Goal: Task Accomplishment & Management: Use online tool/utility

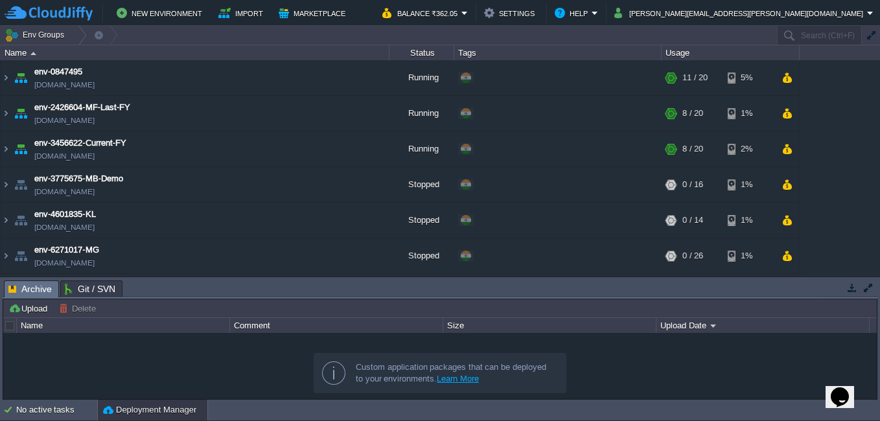
click at [838, 388] on icon "Chat widget" at bounding box center [840, 397] width 18 height 19
click at [841, 392] on icon "Close Chat This icon closes the chat window." at bounding box center [838, 400] width 16 height 16
click at [841, 388] on icon "Chat widget" at bounding box center [840, 397] width 18 height 19
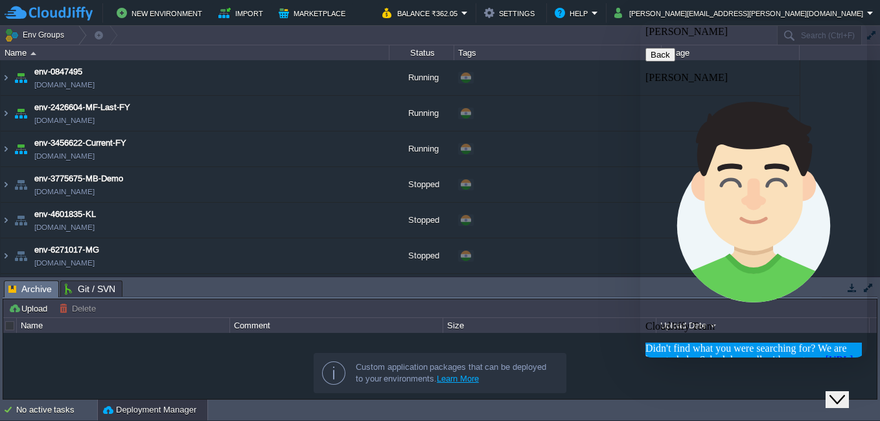
scroll to position [1326, 0]
click at [651, 50] on icon "button" at bounding box center [651, 55] width 0 height 10
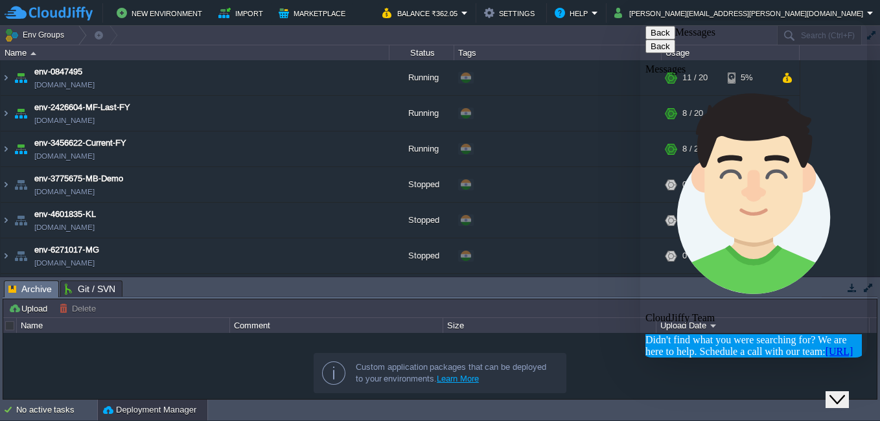
scroll to position [1349, 0]
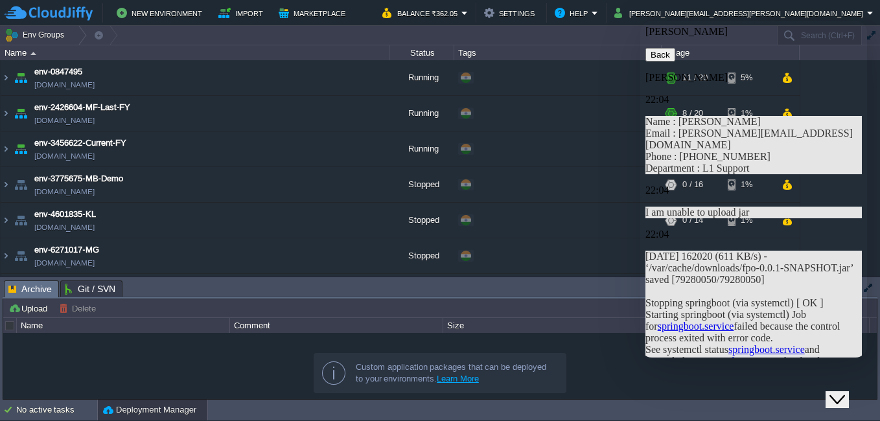
scroll to position [1319, 0]
click at [10, 80] on img at bounding box center [6, 77] width 10 height 35
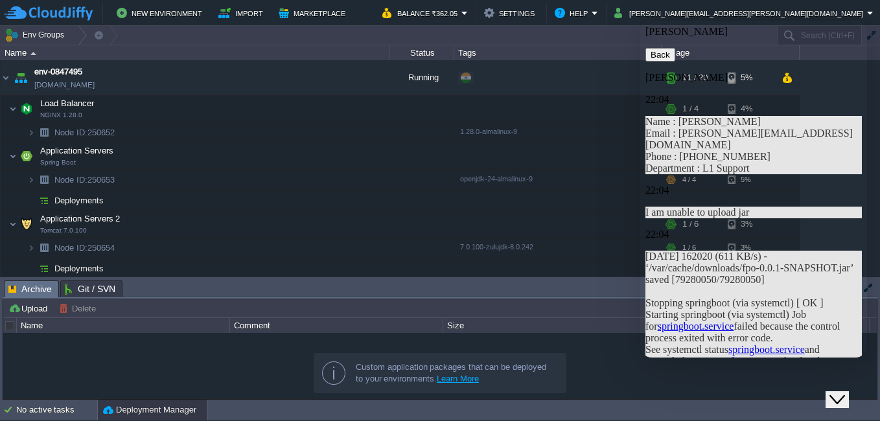
click at [844, 396] on icon "Close Chat This icon closes the chat window." at bounding box center [838, 400] width 16 height 16
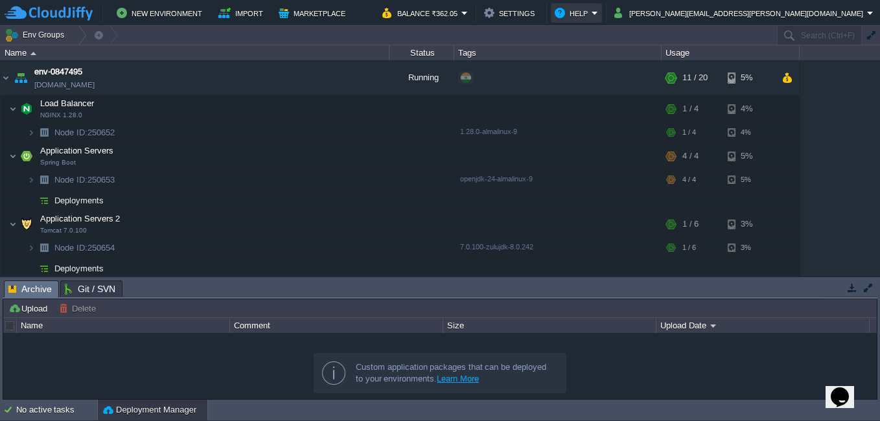
click at [592, 10] on button "Help" at bounding box center [573, 13] width 37 height 16
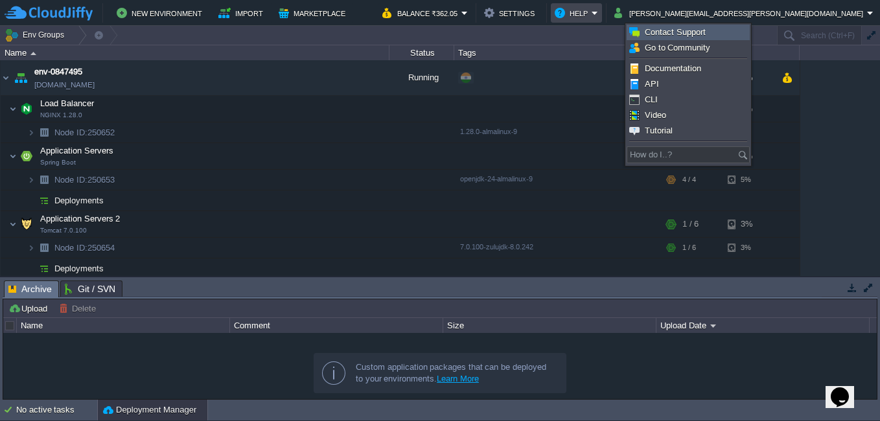
click at [703, 27] on span "Contact Support" at bounding box center [675, 32] width 61 height 10
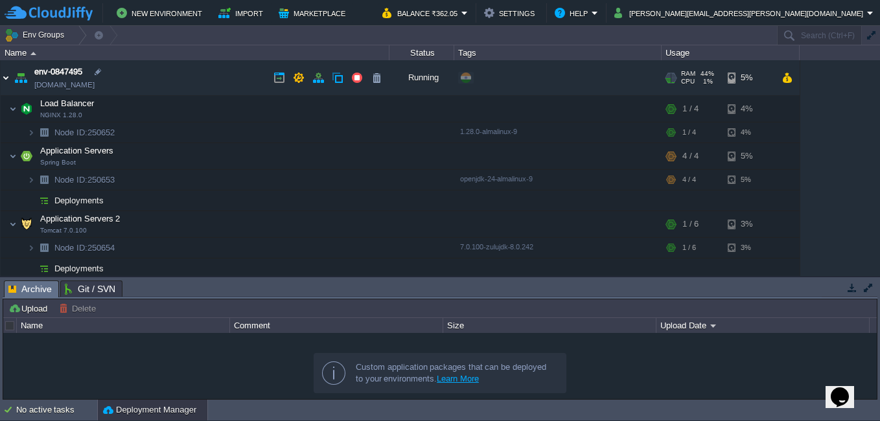
click at [6, 77] on img at bounding box center [6, 77] width 10 height 35
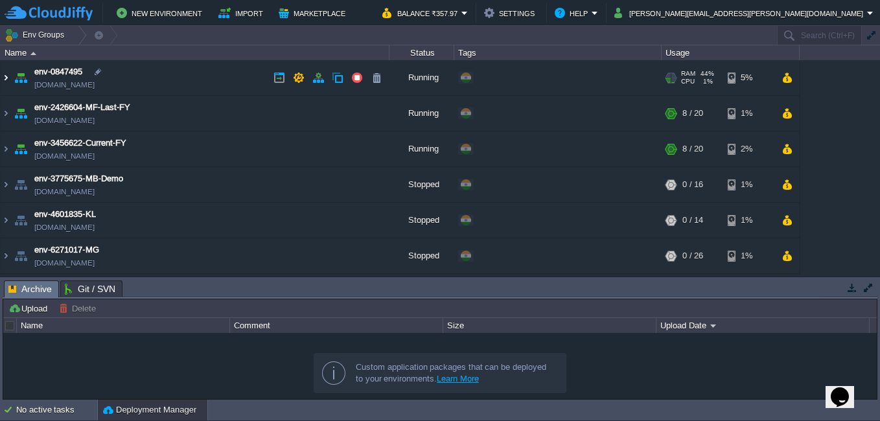
click at [8, 85] on img at bounding box center [6, 77] width 10 height 35
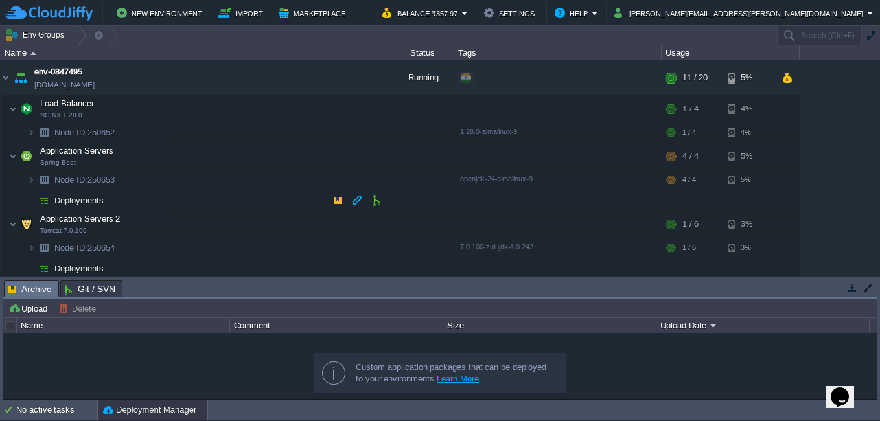
click at [35, 195] on img at bounding box center [44, 201] width 18 height 20
click at [41, 201] on img at bounding box center [44, 201] width 18 height 20
click at [27, 179] on img at bounding box center [18, 176] width 18 height 12
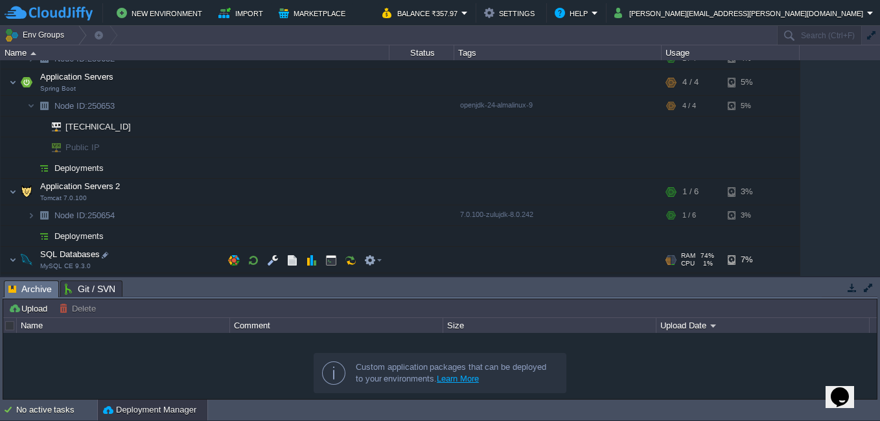
scroll to position [130, 0]
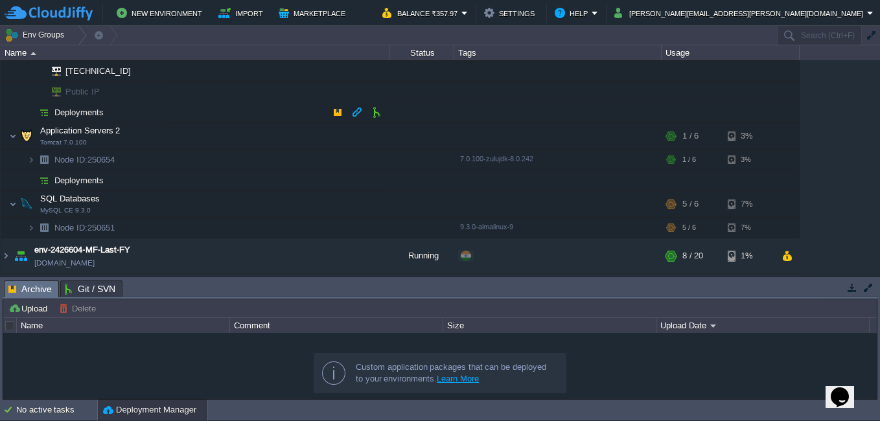
click at [53, 108] on span "Deployments" at bounding box center [79, 112] width 53 height 11
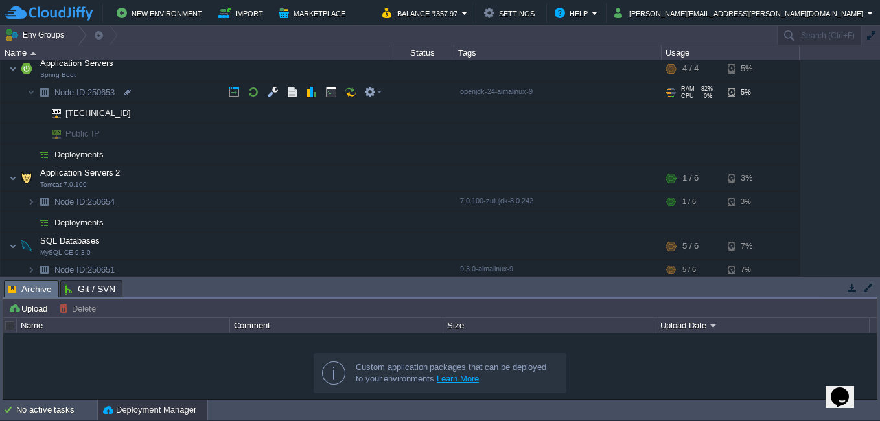
scroll to position [65, 0]
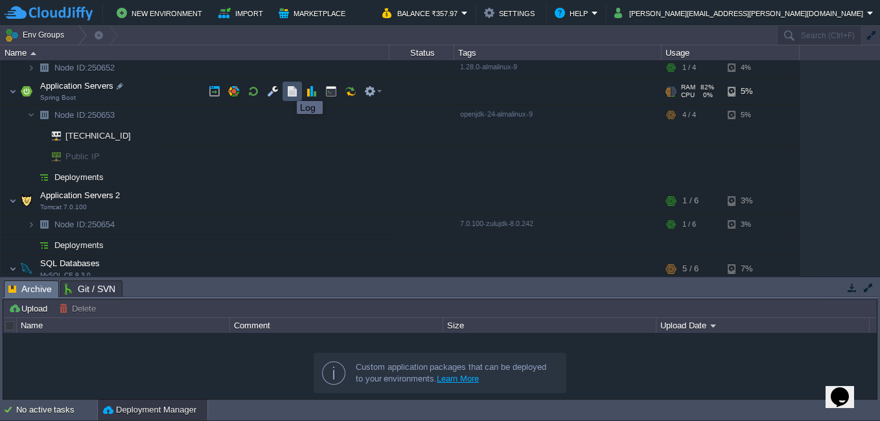
click at [290, 88] on button "button" at bounding box center [293, 92] width 12 height 12
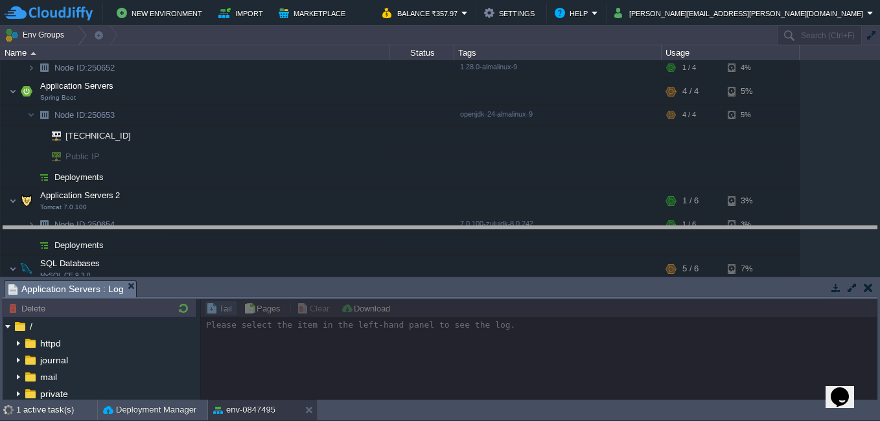
drag, startPoint x: 436, startPoint y: 285, endPoint x: 444, endPoint y: 231, distance: 55.0
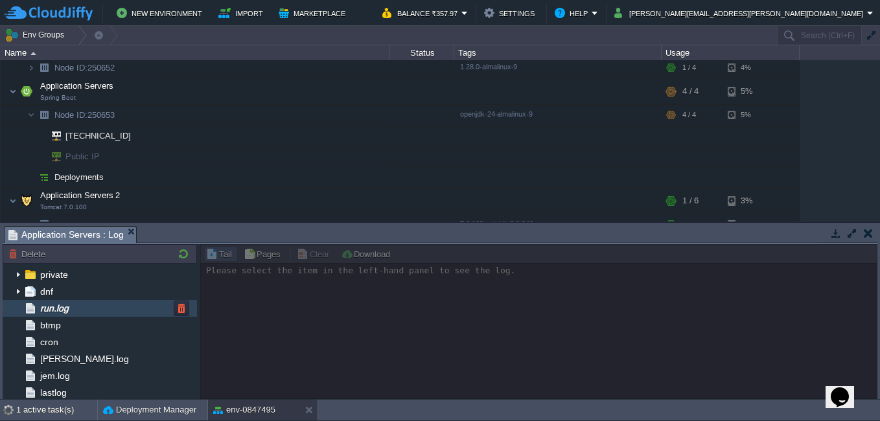
click at [90, 314] on div "run.log" at bounding box center [100, 308] width 194 height 17
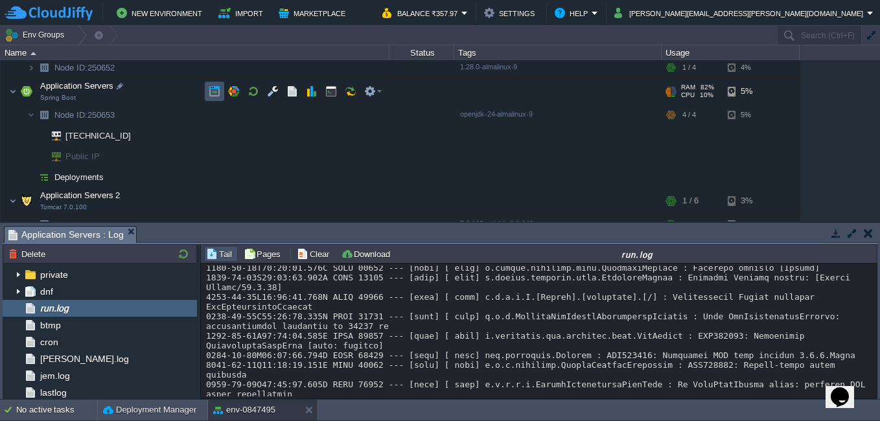
click at [211, 88] on button "button" at bounding box center [215, 92] width 12 height 12
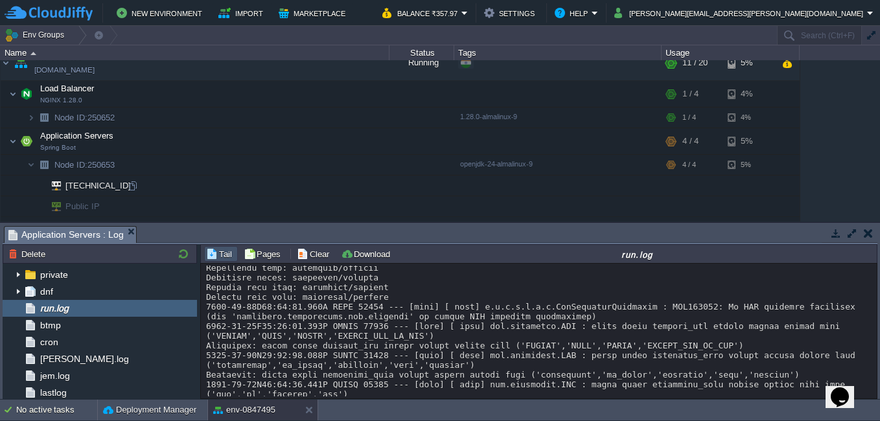
scroll to position [0, 0]
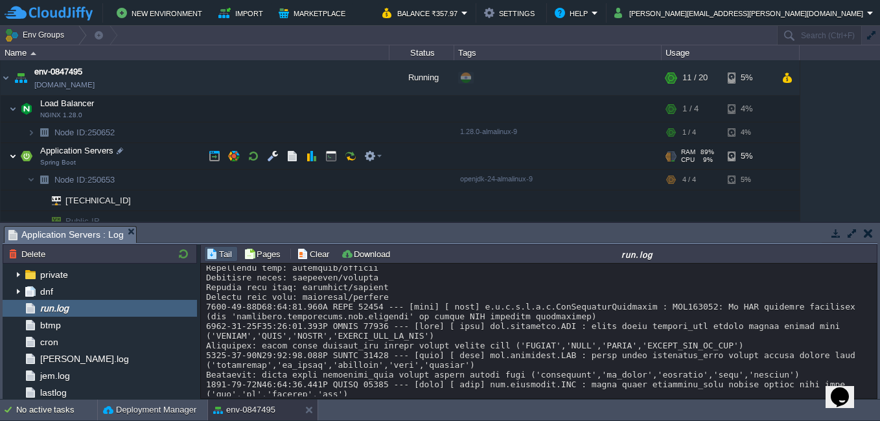
click at [14, 161] on img at bounding box center [13, 156] width 8 height 26
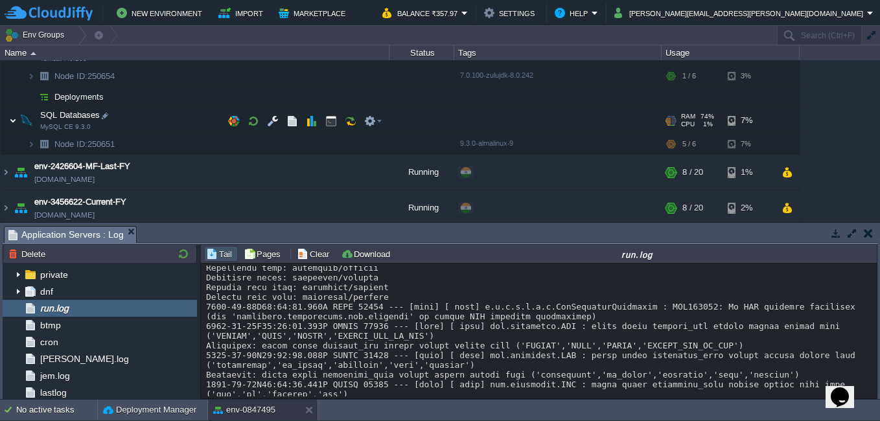
scroll to position [65, 0]
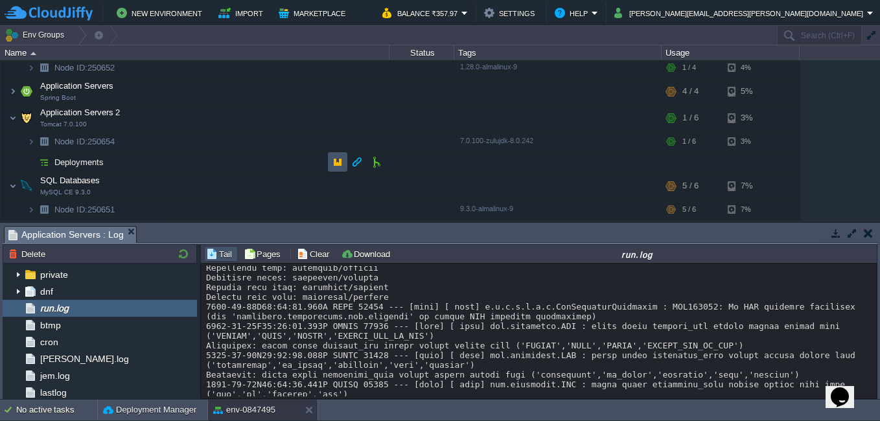
click at [340, 158] on button "button" at bounding box center [338, 162] width 12 height 12
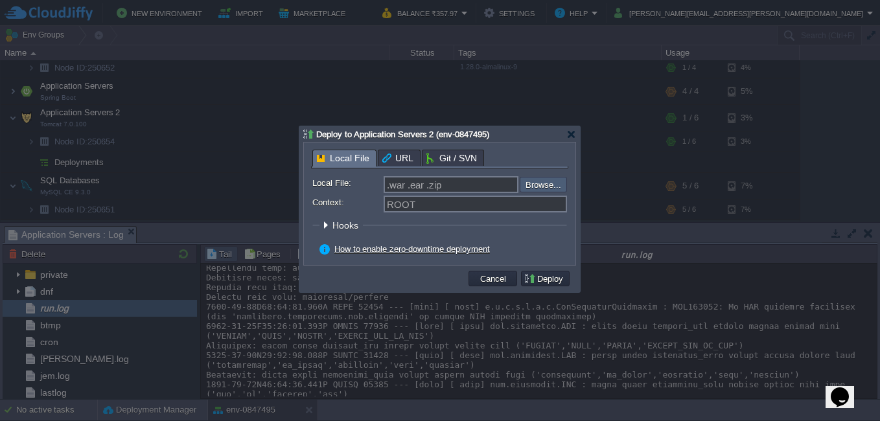
click at [537, 184] on input "file" at bounding box center [485, 185] width 164 height 16
type input "C:\fakepath\fpo.zip"
type input "fpo.zip"
click at [550, 283] on button "Deploy" at bounding box center [545, 279] width 43 height 12
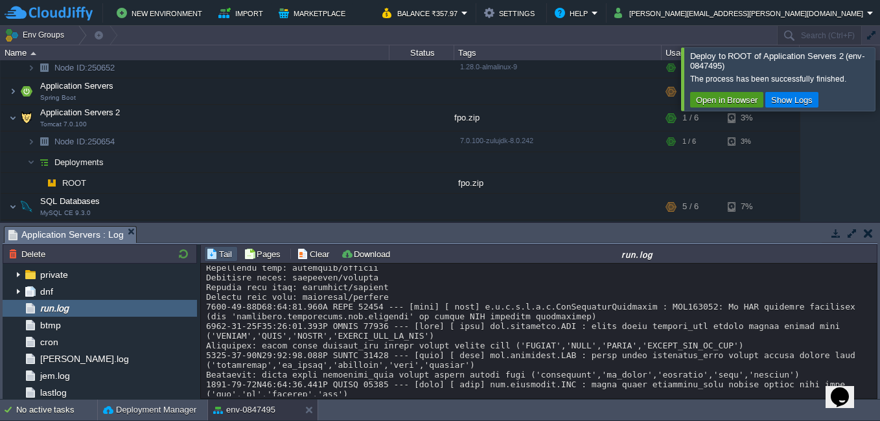
click at [711, 100] on button "Open in Browser" at bounding box center [726, 100] width 69 height 12
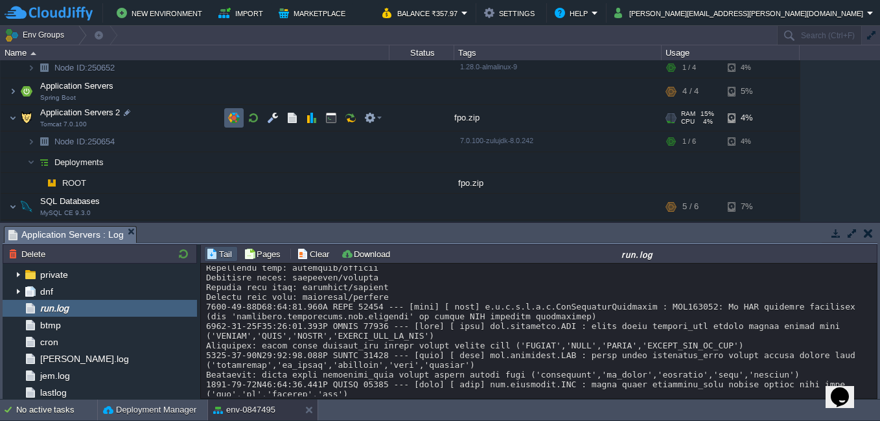
click at [235, 117] on button "button" at bounding box center [234, 118] width 12 height 12
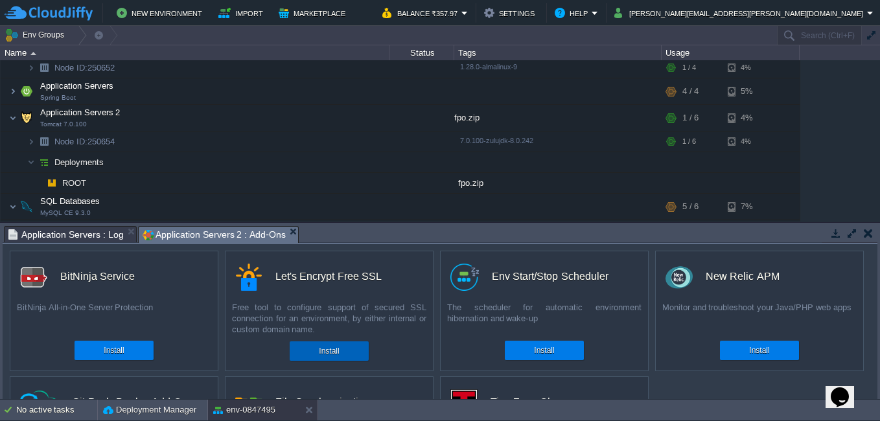
click at [335, 354] on button "Install" at bounding box center [329, 351] width 20 height 13
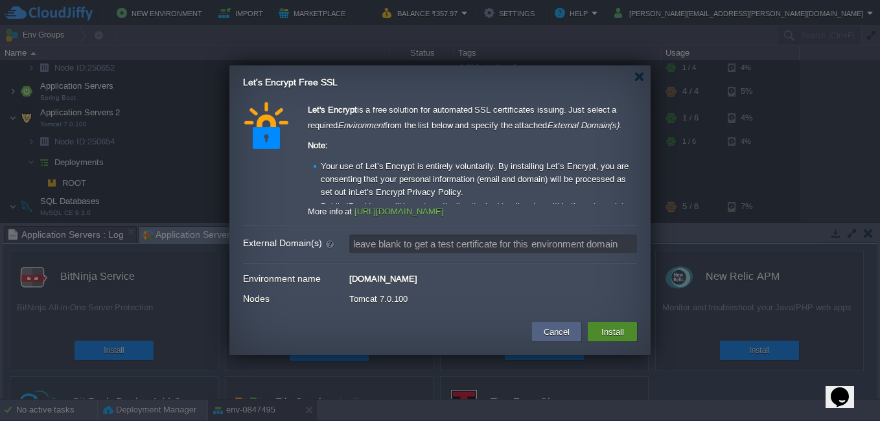
click at [611, 325] on button "Install" at bounding box center [613, 332] width 30 height 16
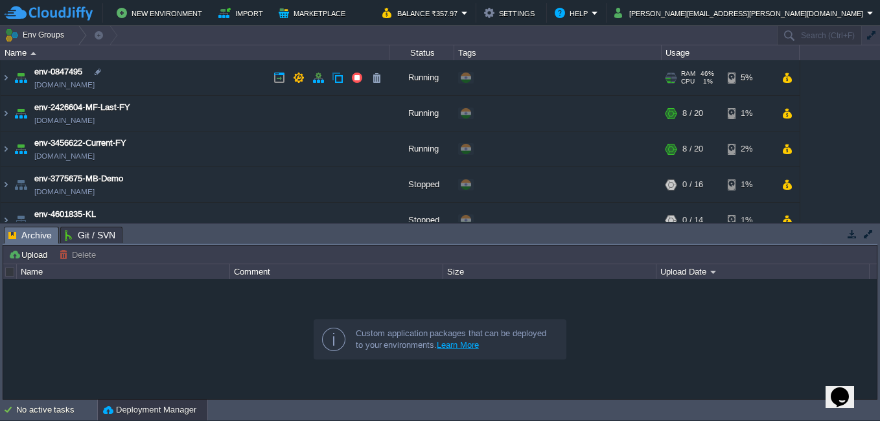
click at [11, 80] on td "env-0847495 env-0847495.cloudjiffy.net" at bounding box center [195, 78] width 389 height 36
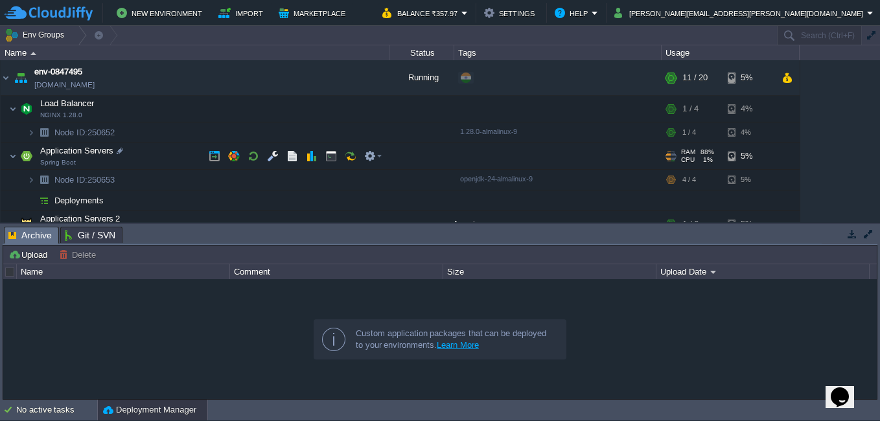
scroll to position [130, 0]
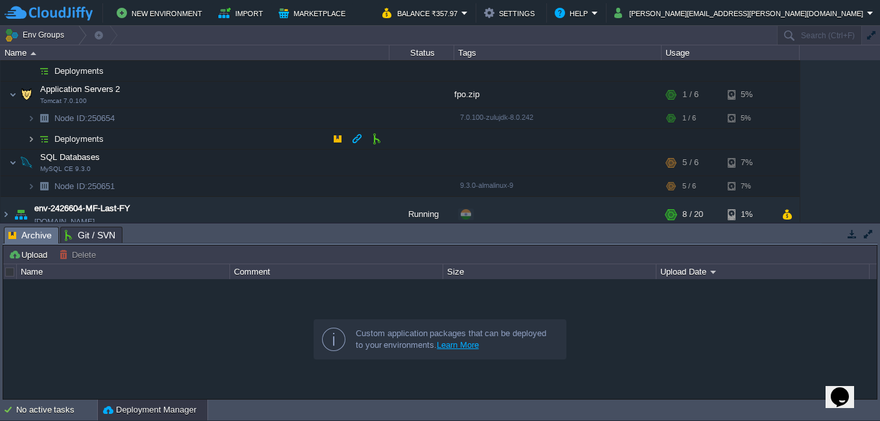
click at [29, 135] on img at bounding box center [31, 139] width 8 height 20
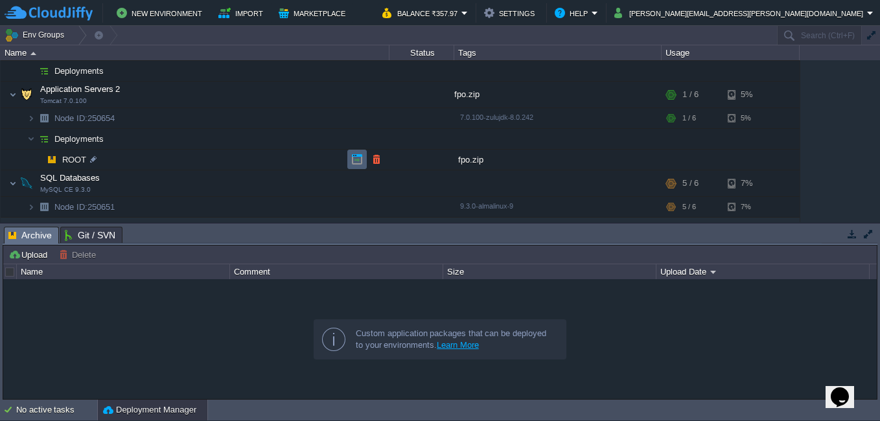
click at [352, 156] on button "button" at bounding box center [357, 160] width 12 height 12
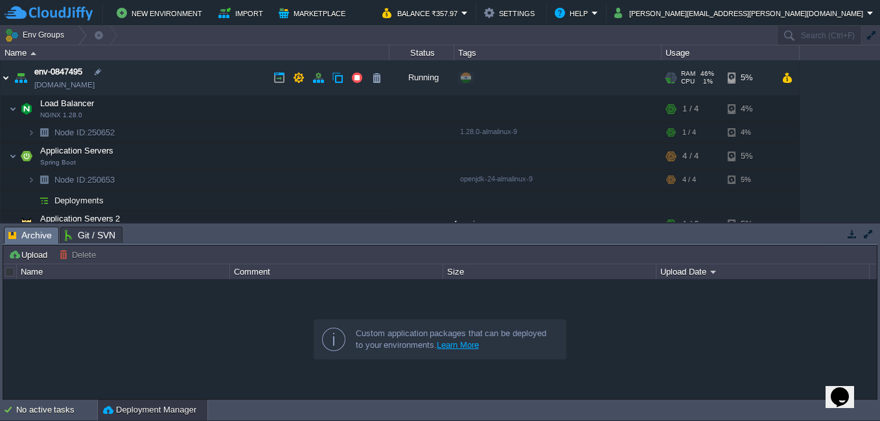
click at [4, 75] on img at bounding box center [6, 77] width 10 height 35
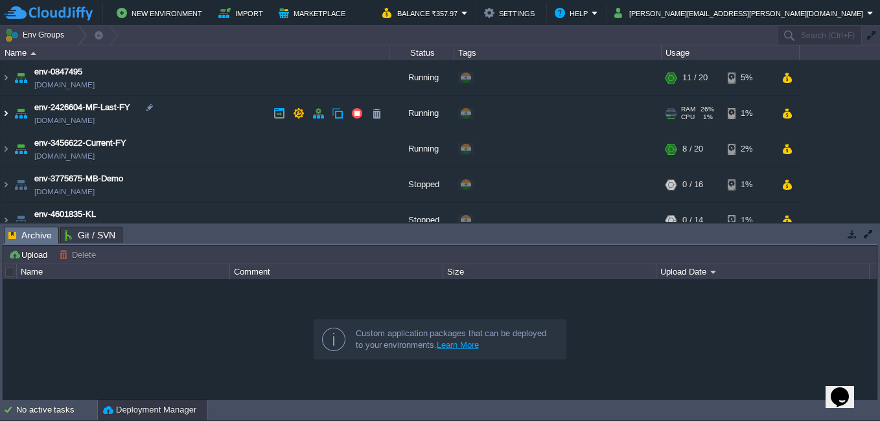
click at [2, 113] on img at bounding box center [6, 113] width 10 height 35
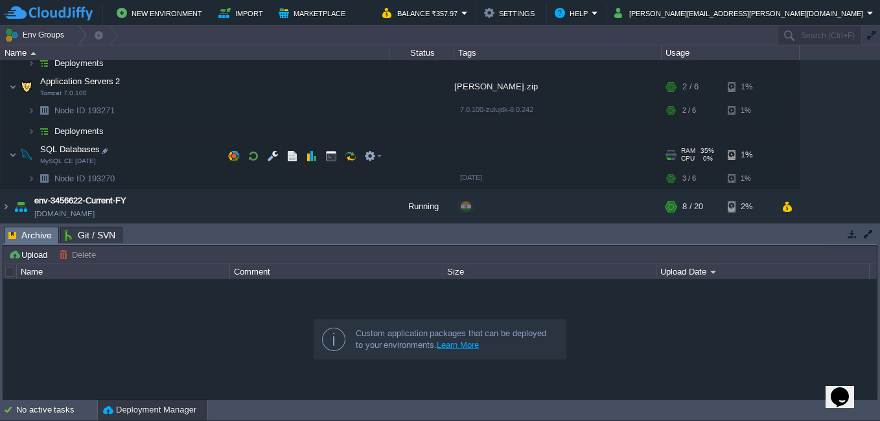
scroll to position [194, 0]
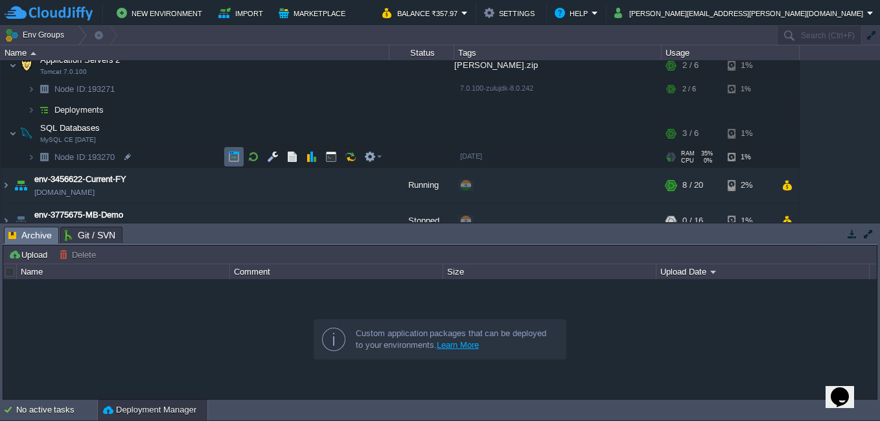
click at [235, 158] on button "button" at bounding box center [234, 157] width 12 height 12
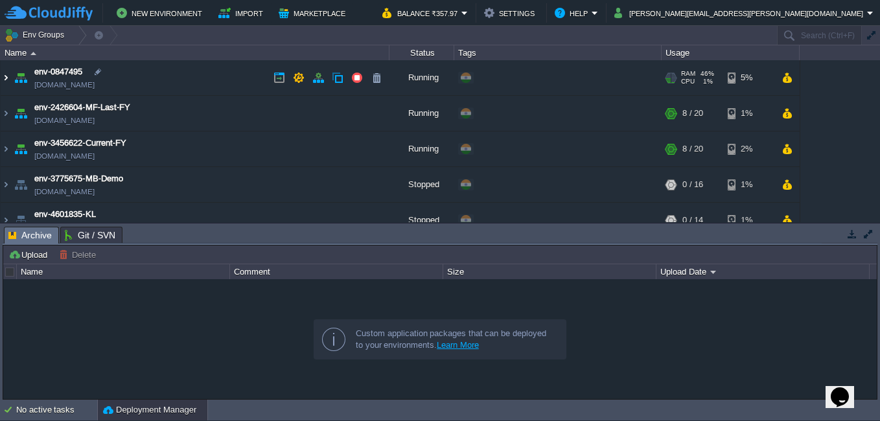
click at [10, 78] on img at bounding box center [6, 77] width 10 height 35
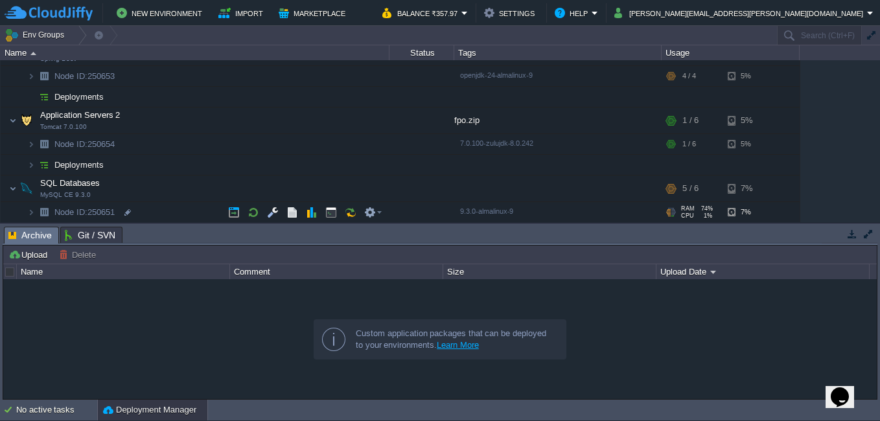
scroll to position [130, 0]
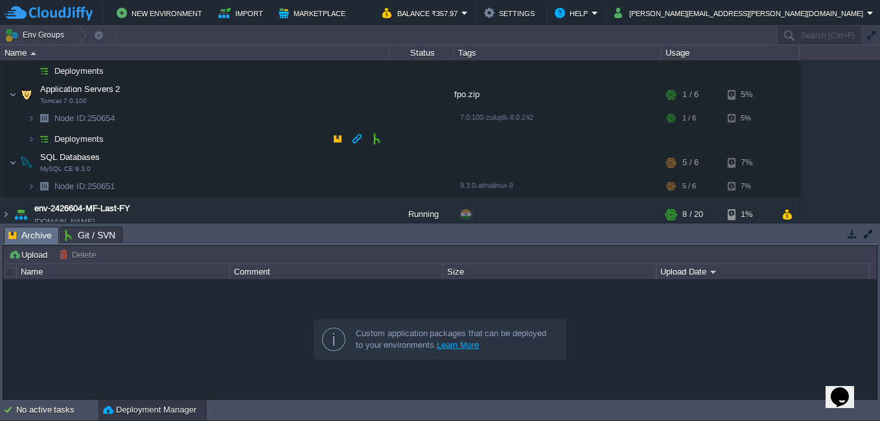
click at [26, 139] on img at bounding box center [18, 135] width 18 height 12
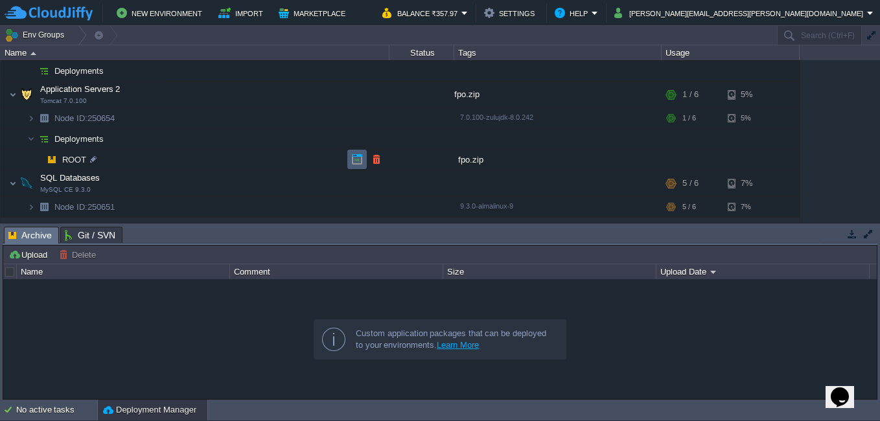
click at [356, 163] on button "button" at bounding box center [357, 160] width 12 height 12
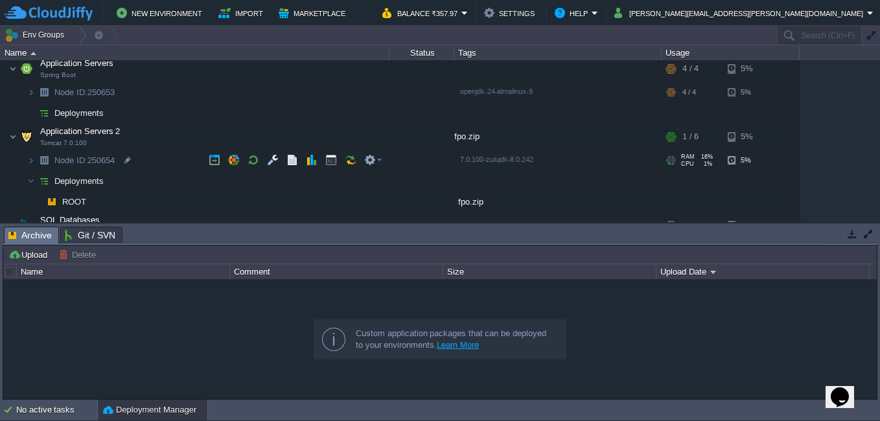
scroll to position [65, 0]
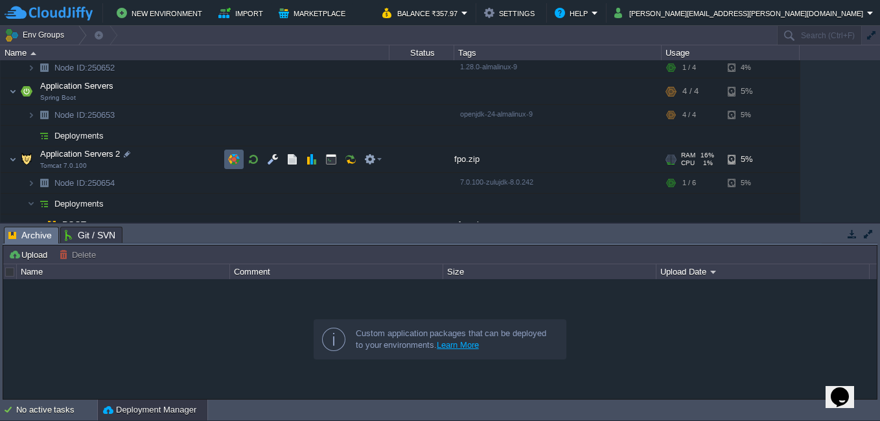
click at [226, 156] on td at bounding box center [233, 159] width 19 height 19
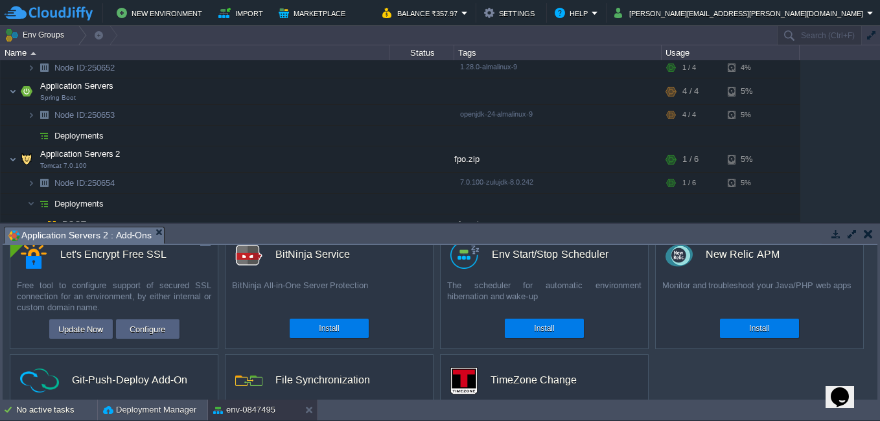
scroll to position [0, 0]
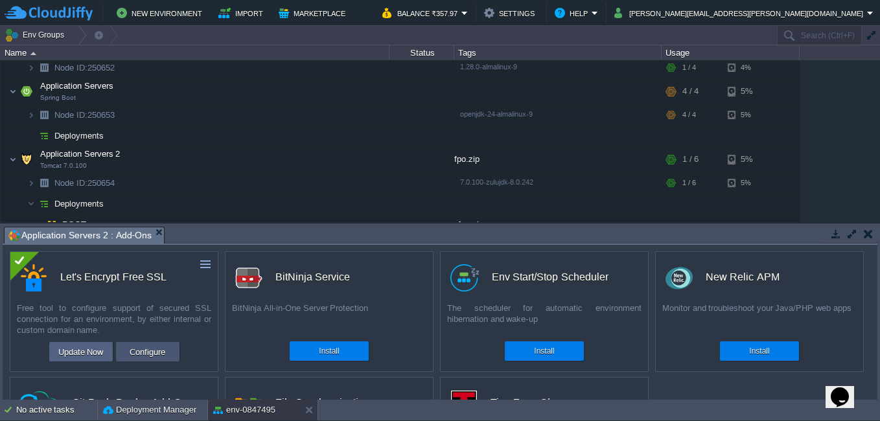
click at [153, 351] on button "Configure" at bounding box center [147, 352] width 43 height 16
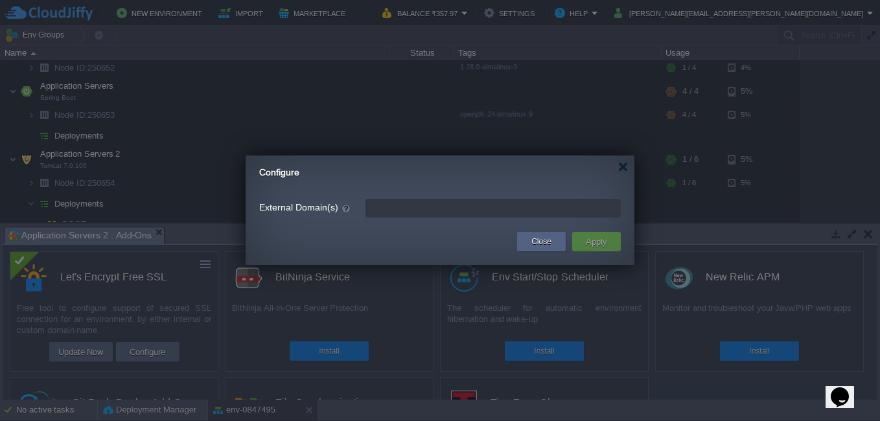
click at [419, 206] on input "External Domain(s)" at bounding box center [493, 208] width 255 height 19
type input "leave blank to get a test certificate for this environment domain"
click at [545, 240] on button "Close" at bounding box center [542, 241] width 20 height 13
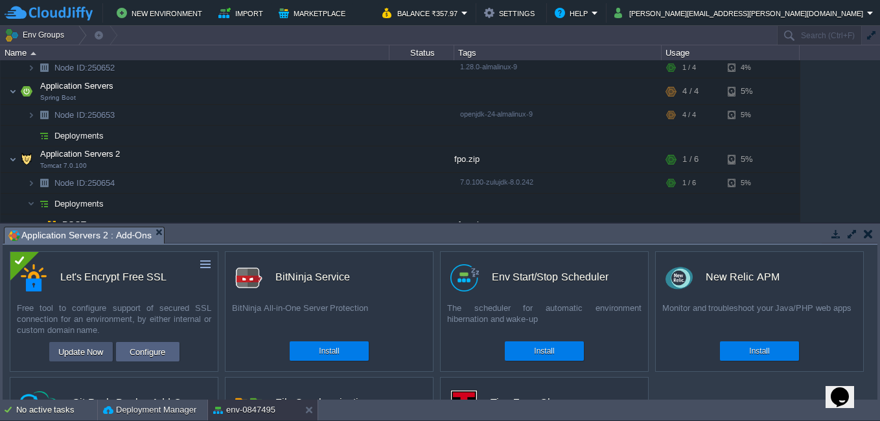
click at [88, 355] on button "Update Now" at bounding box center [80, 352] width 53 height 16
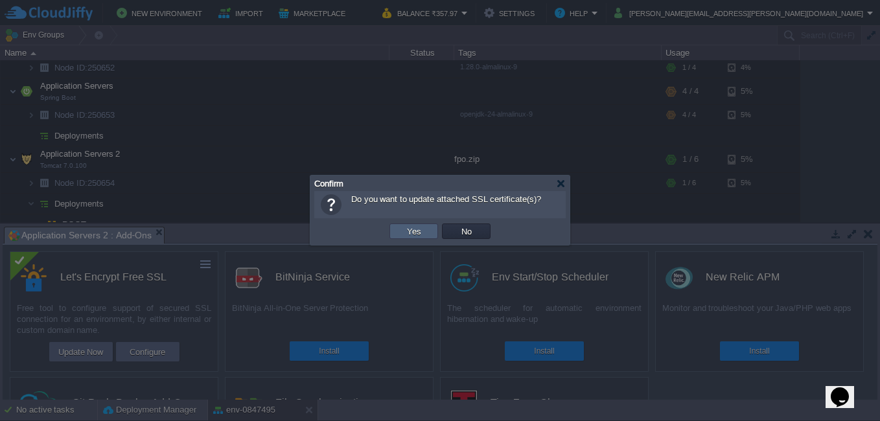
click at [414, 229] on button "Yes" at bounding box center [414, 232] width 22 height 12
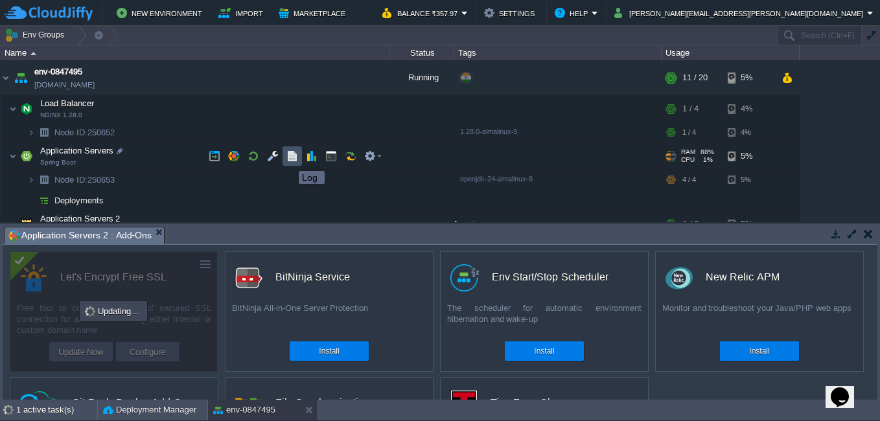
click at [289, 159] on button "button" at bounding box center [293, 156] width 12 height 12
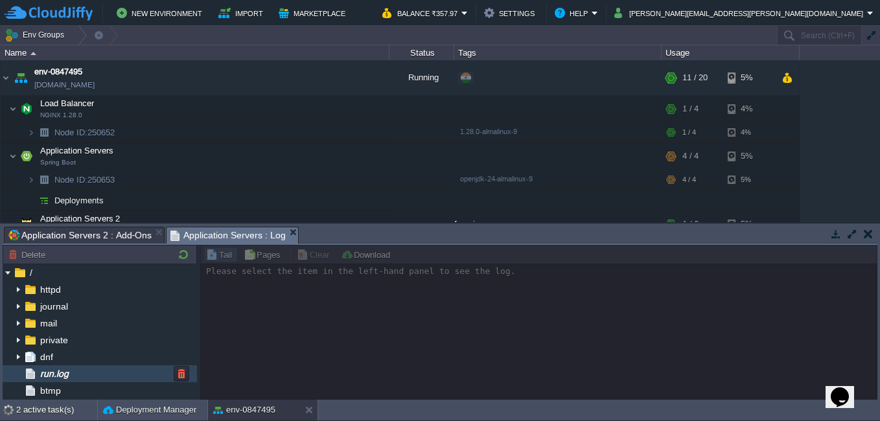
click at [76, 375] on div "run.log" at bounding box center [100, 374] width 194 height 17
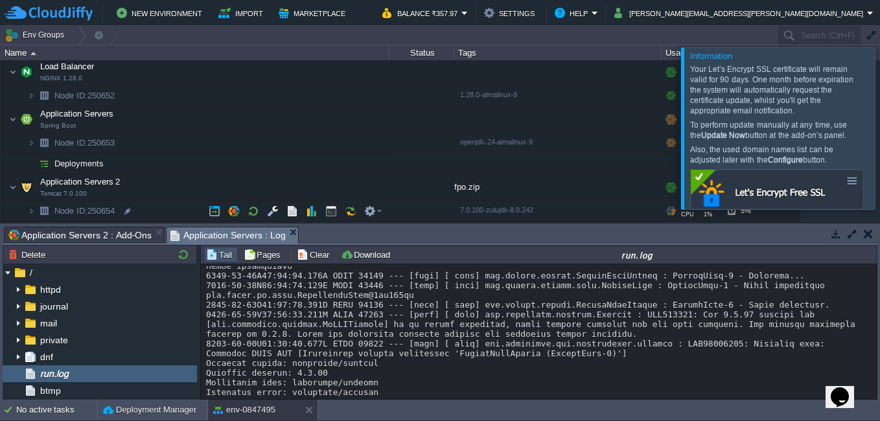
scroll to position [65, 0]
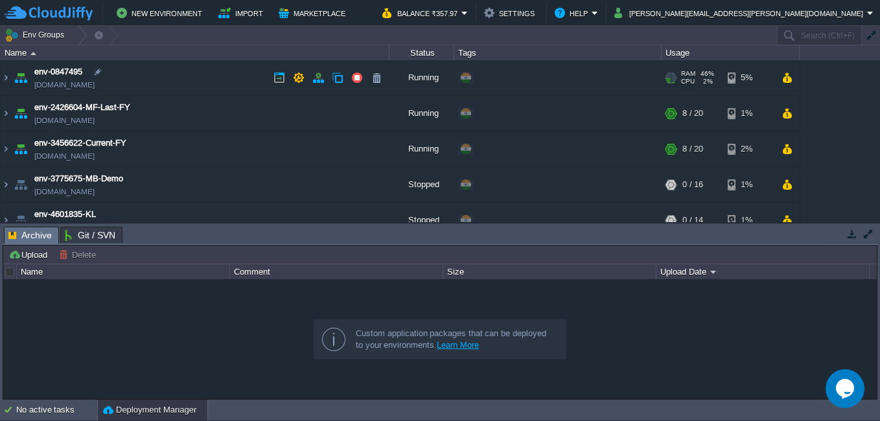
click at [11, 79] on td "env-0847495 [DOMAIN_NAME]" at bounding box center [195, 78] width 389 height 36
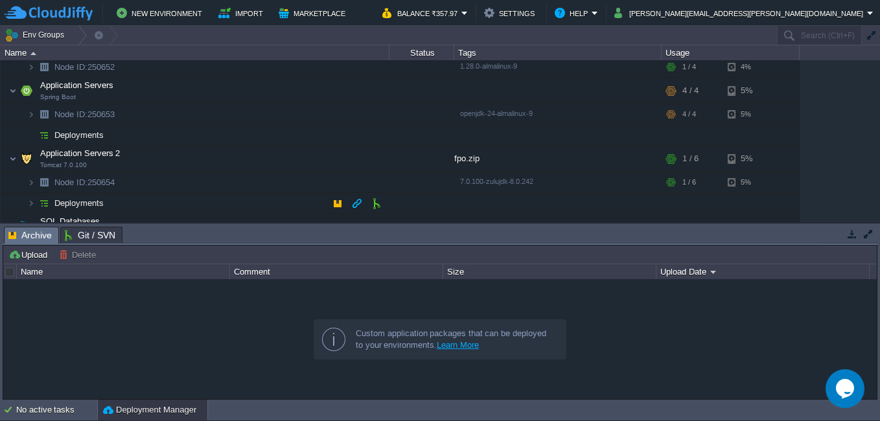
scroll to position [130, 0]
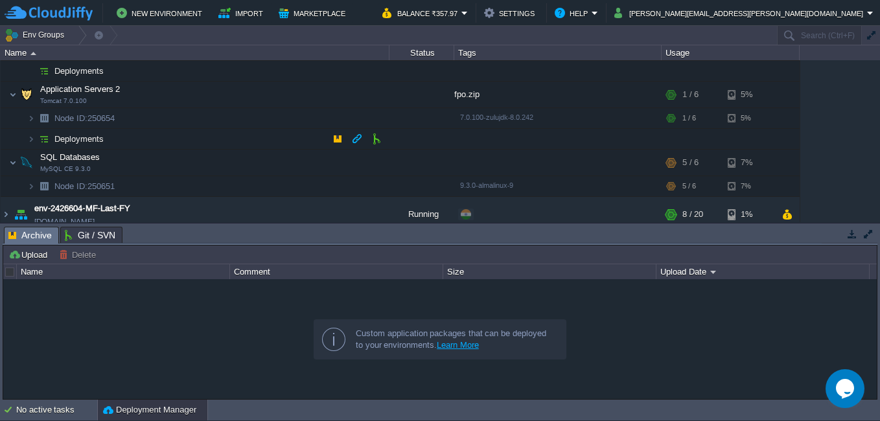
click at [38, 135] on img at bounding box center [44, 139] width 18 height 20
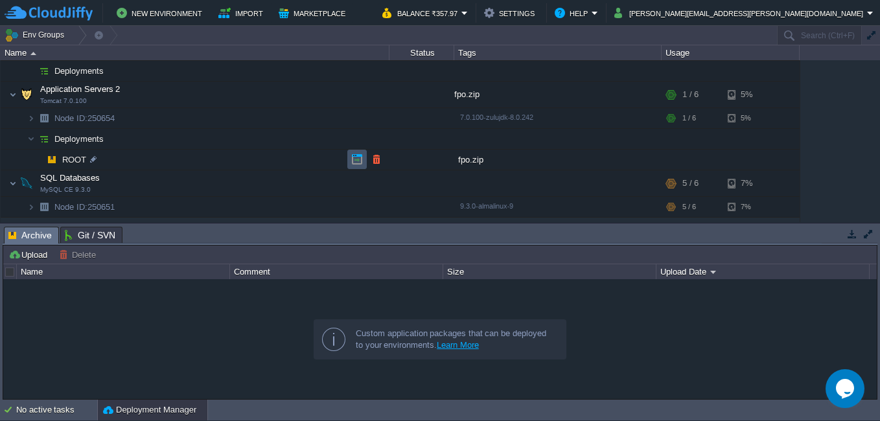
click at [355, 162] on button "button" at bounding box center [357, 160] width 12 height 12
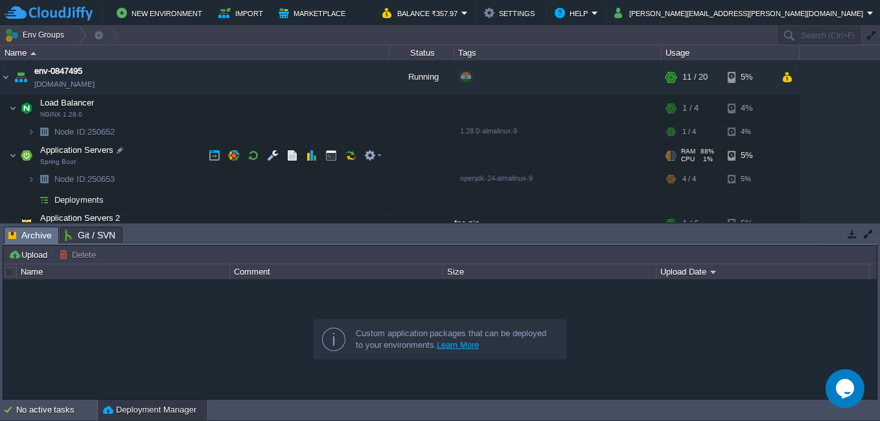
scroll to position [0, 0]
click at [329, 199] on td at bounding box center [337, 200] width 19 height 19
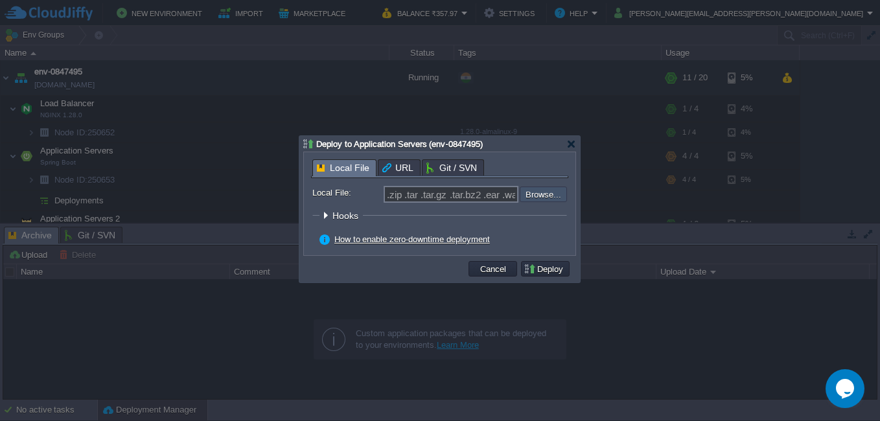
click at [526, 194] on input "file" at bounding box center [485, 195] width 164 height 16
type input "C:\fakepath\fpo-0.0.1-SNAPSHOT.jar"
type input "fpo-0.0.1-SNAPSHOT.jar"
click at [556, 270] on button "Deploy" at bounding box center [545, 269] width 43 height 12
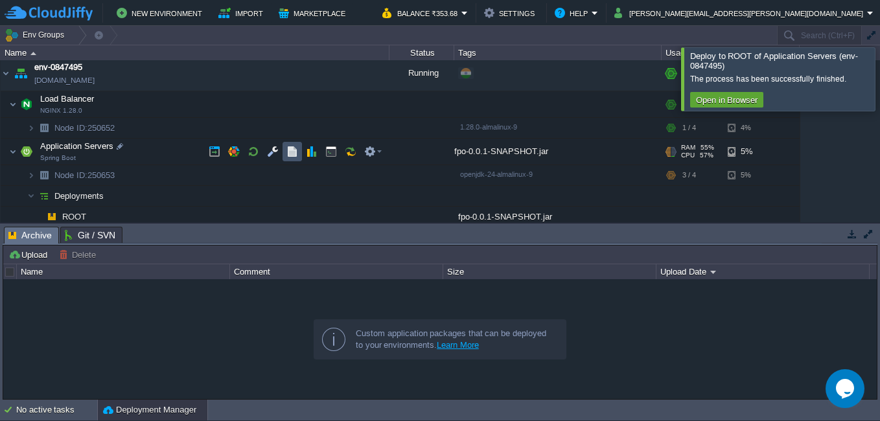
click at [289, 158] on button "button" at bounding box center [293, 152] width 12 height 12
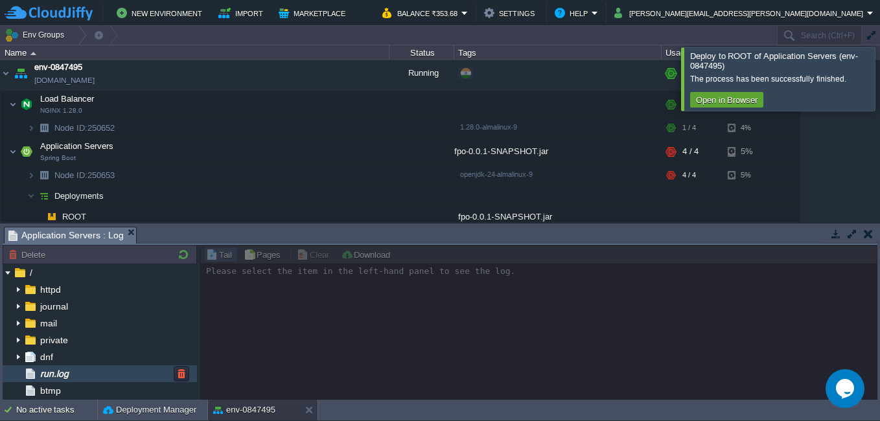
click at [94, 375] on div "run.log" at bounding box center [100, 374] width 194 height 17
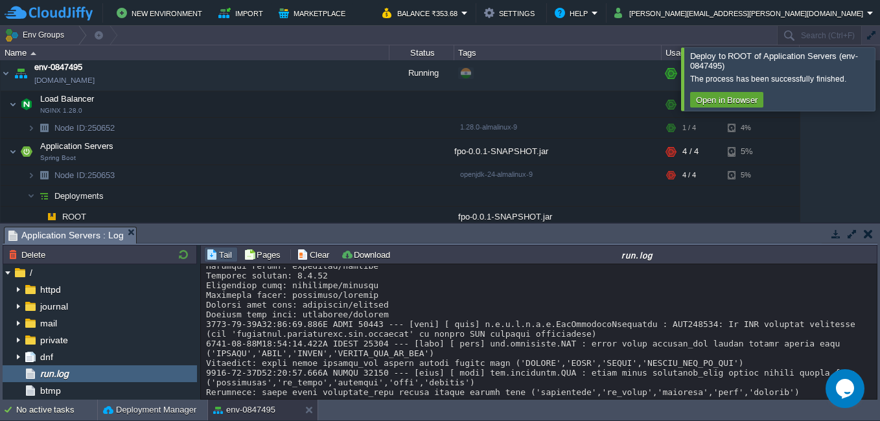
scroll to position [13698, 0]
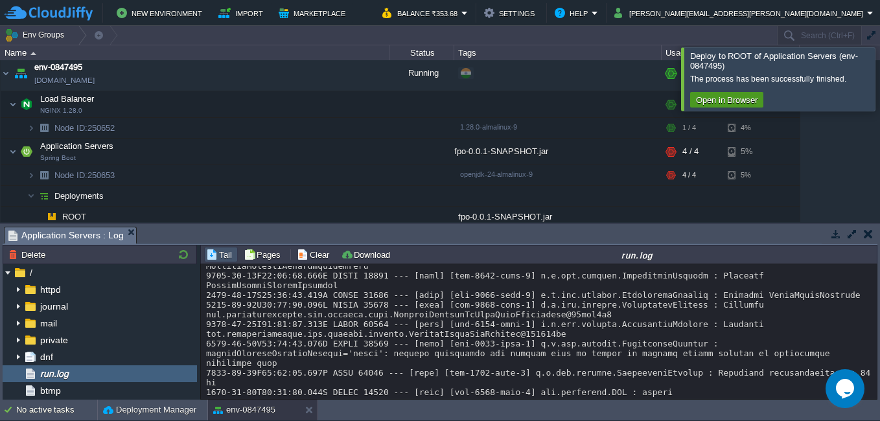
click at [735, 102] on button "Open in Browser" at bounding box center [726, 100] width 69 height 12
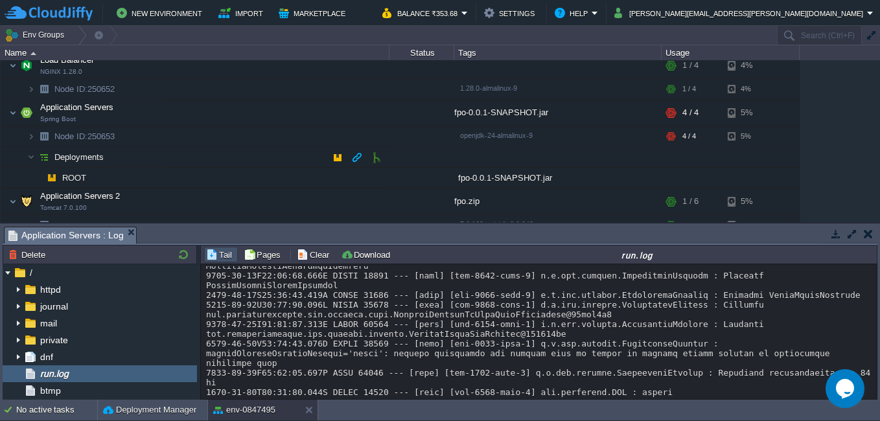
scroll to position [65, 0]
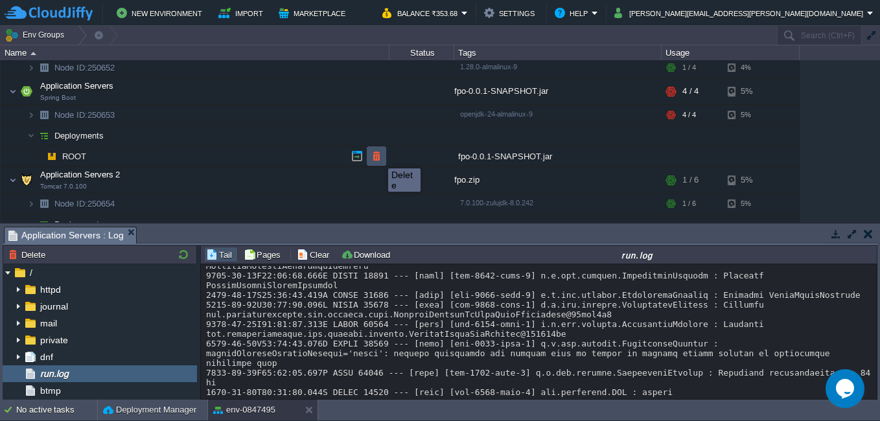
click at [379, 157] on button "button" at bounding box center [377, 156] width 12 height 12
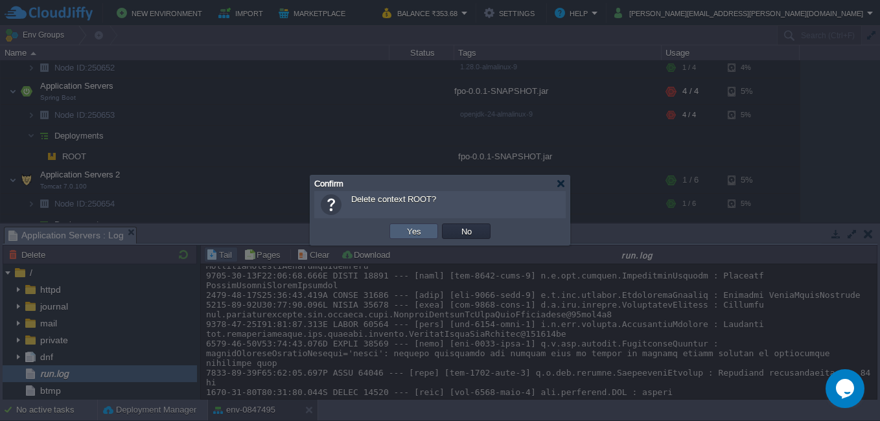
click at [412, 228] on button "Yes" at bounding box center [414, 232] width 22 height 12
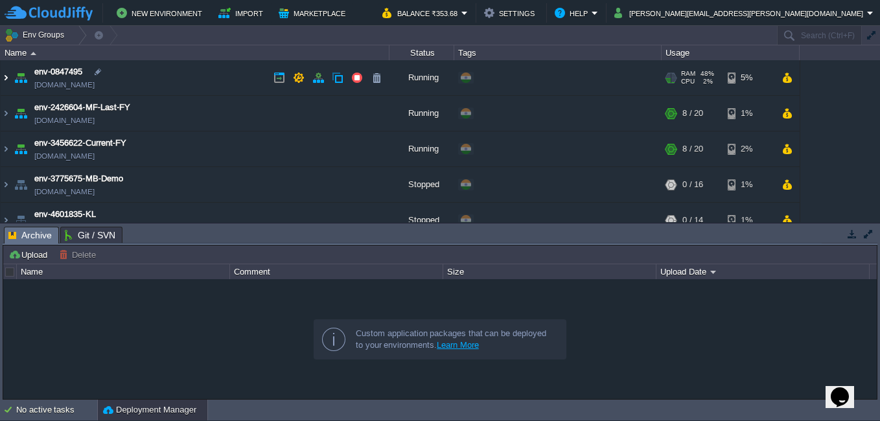
click at [7, 80] on img at bounding box center [6, 77] width 10 height 35
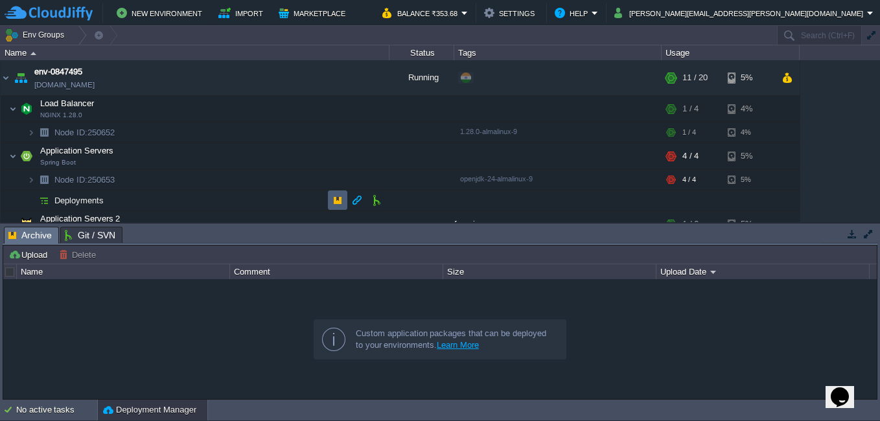
click at [335, 194] on td at bounding box center [337, 200] width 19 height 19
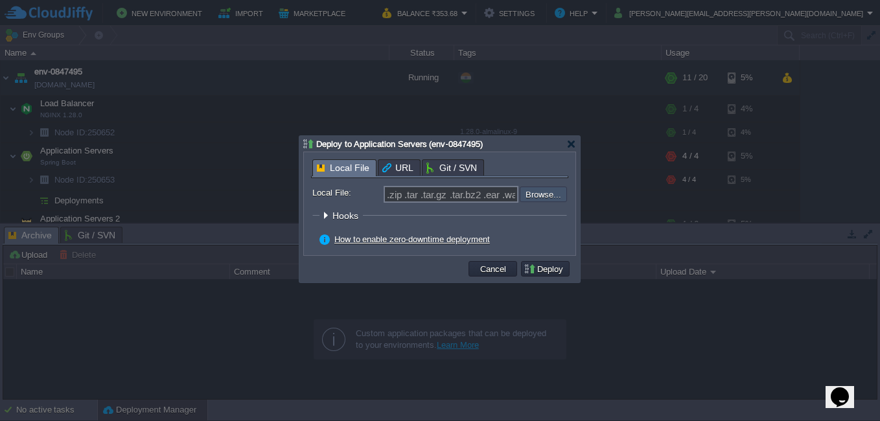
click at [519, 193] on input "file" at bounding box center [485, 195] width 164 height 16
type input "C:\fakepath\fpo-0.0.1-SNAPSHOT.jar"
type input "fpo-0.0.1-SNAPSHOT.jar"
click at [536, 264] on td "Deploy" at bounding box center [545, 269] width 49 height 16
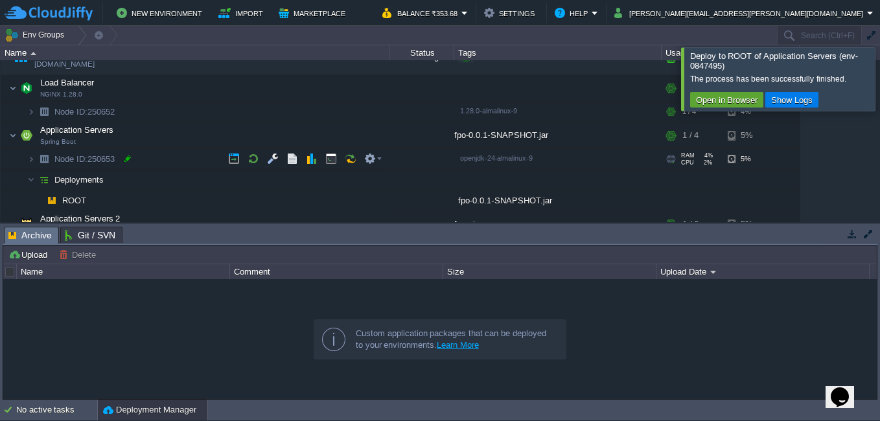
scroll to position [69, 0]
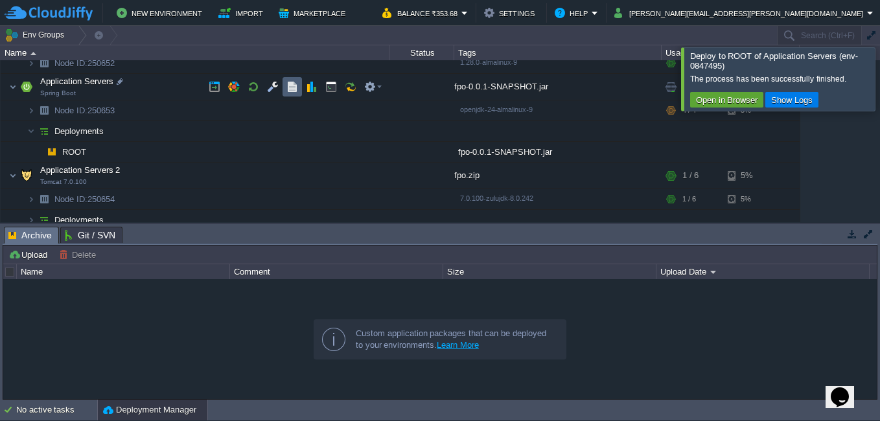
click at [285, 89] on td at bounding box center [292, 86] width 19 height 19
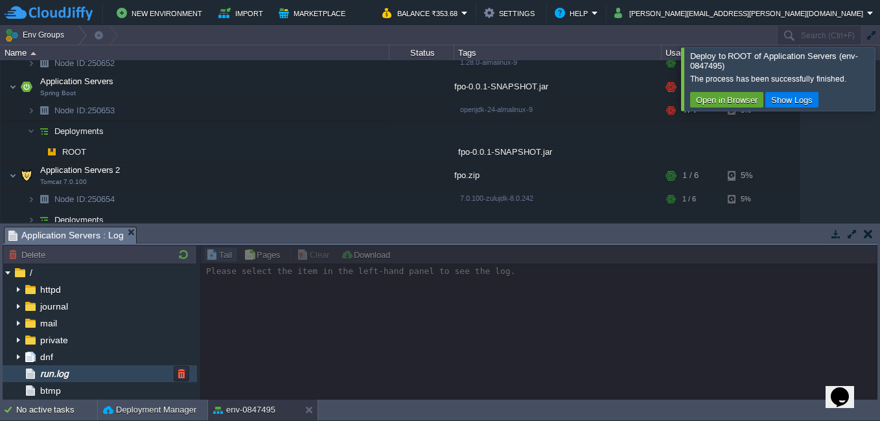
click at [75, 377] on div "run.log" at bounding box center [100, 374] width 194 height 17
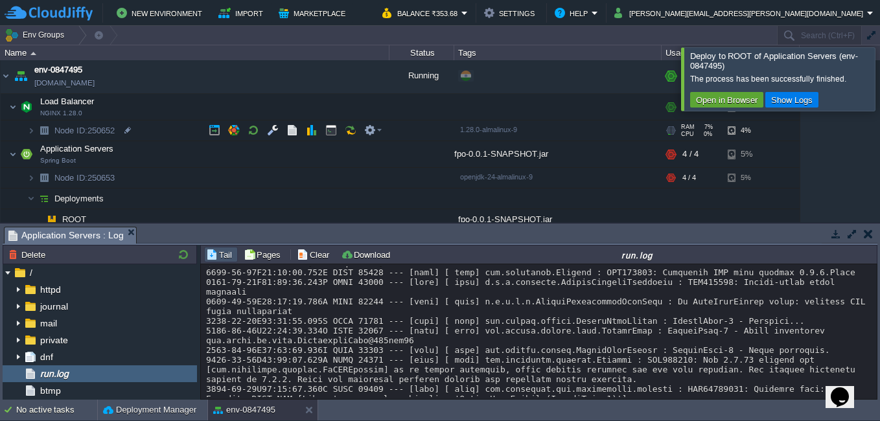
scroll to position [0, 0]
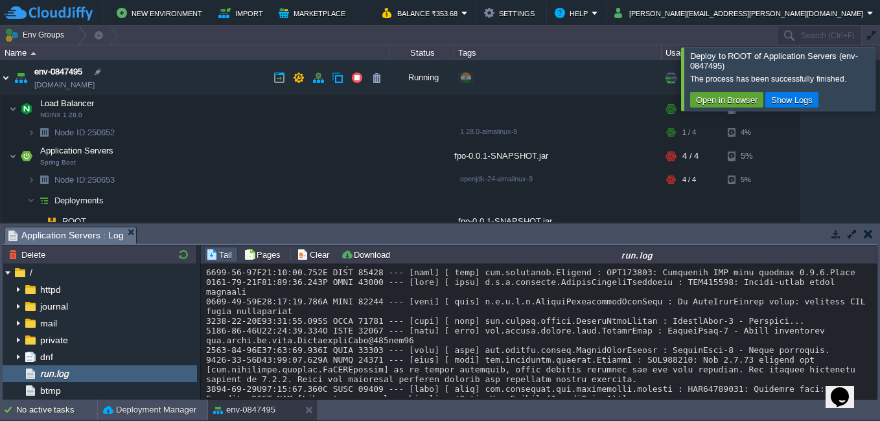
click at [8, 75] on img at bounding box center [6, 77] width 10 height 35
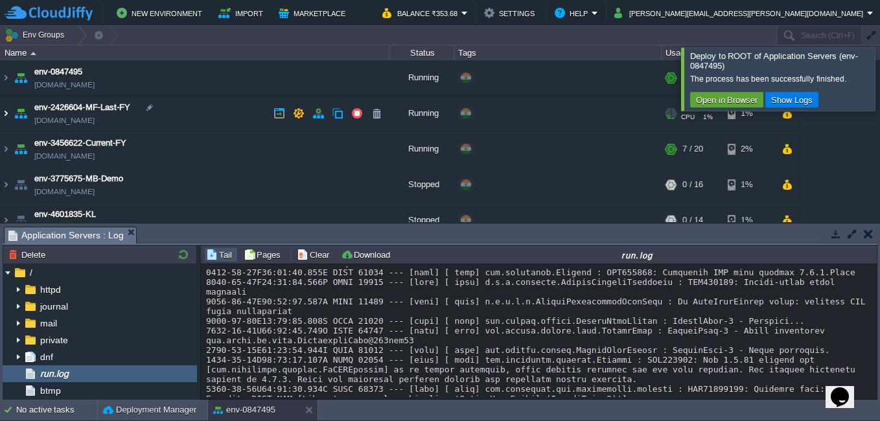
click at [10, 111] on img at bounding box center [6, 113] width 10 height 35
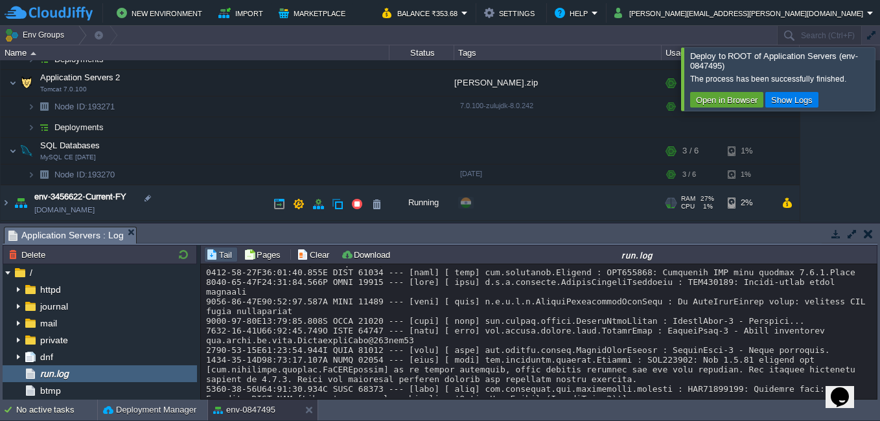
scroll to position [194, 0]
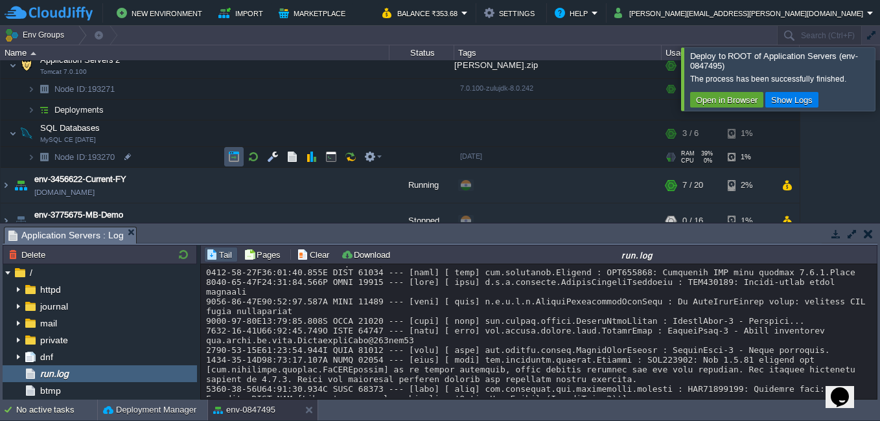
click at [231, 156] on button "button" at bounding box center [234, 157] width 12 height 12
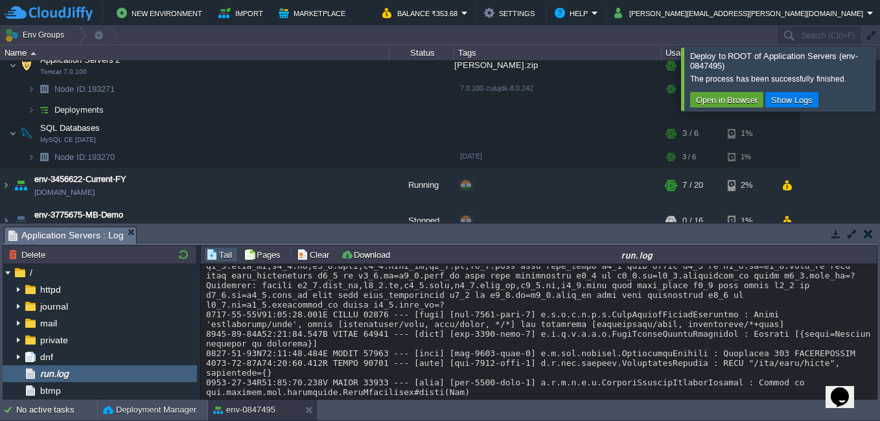
scroll to position [14301, 0]
